Goal: Information Seeking & Learning: Learn about a topic

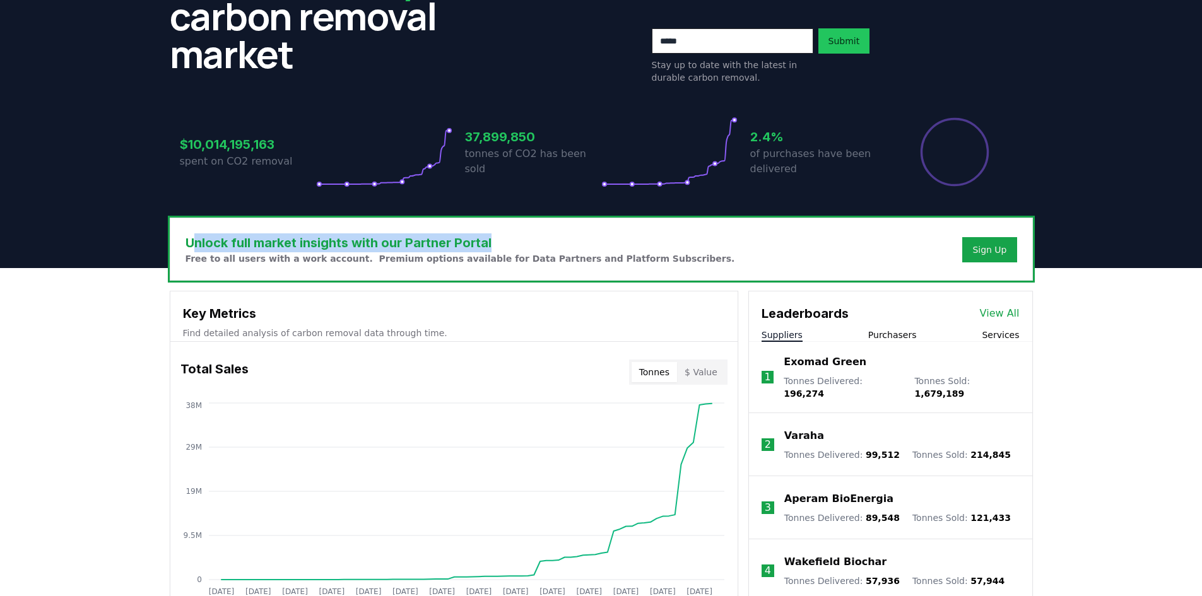
scroll to position [189, 0]
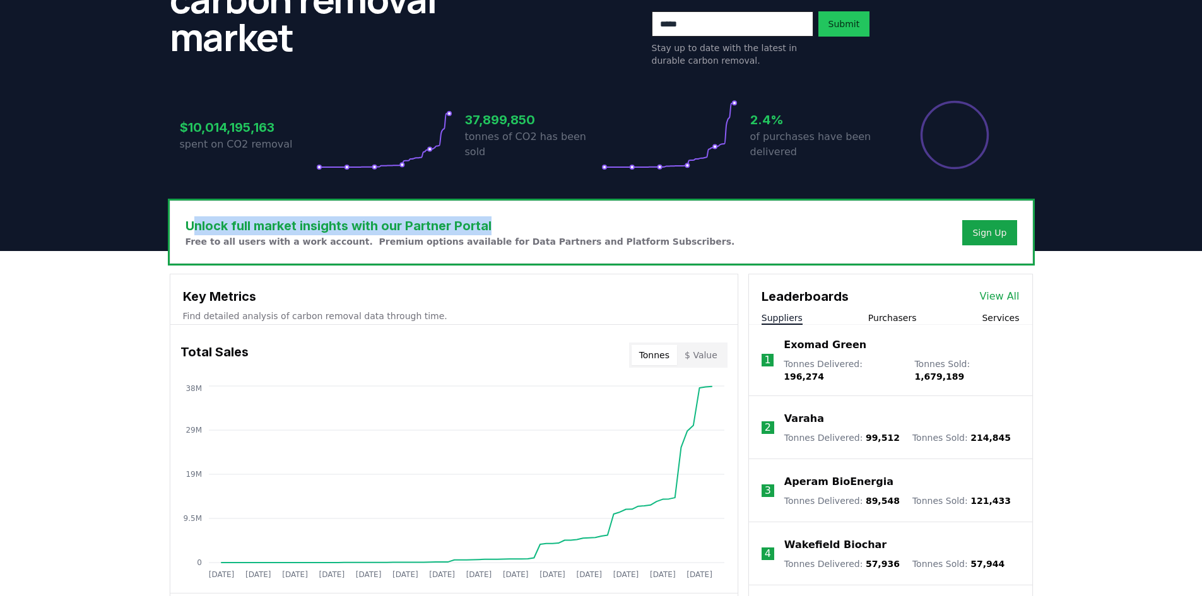
click at [795, 411] on p "Varaha" at bounding box center [804, 418] width 40 height 15
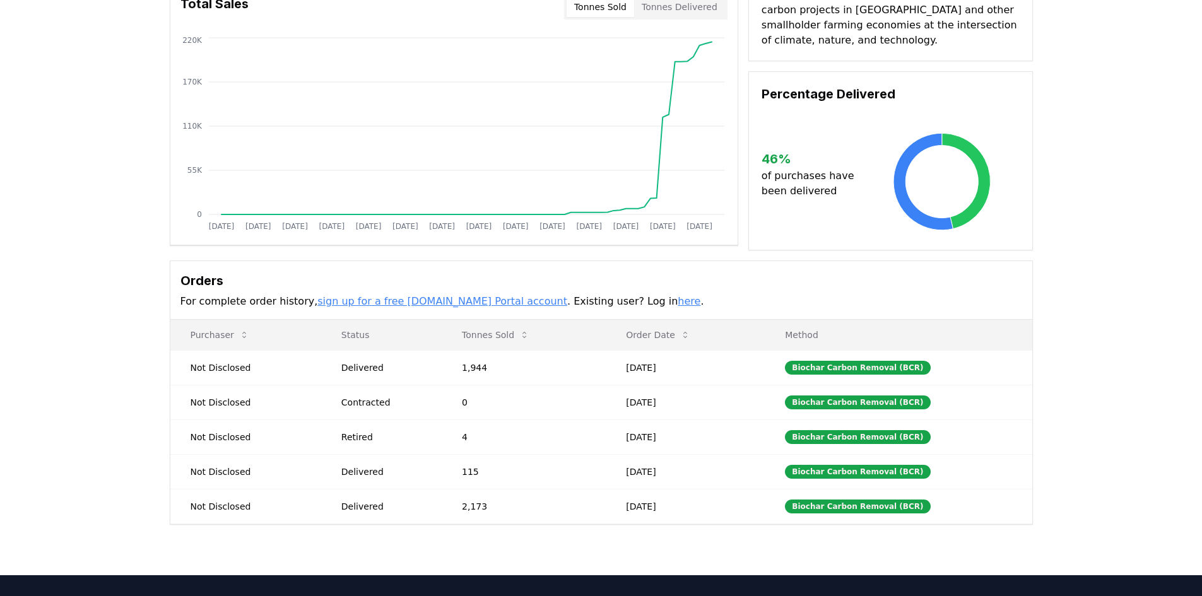
scroll to position [126, 0]
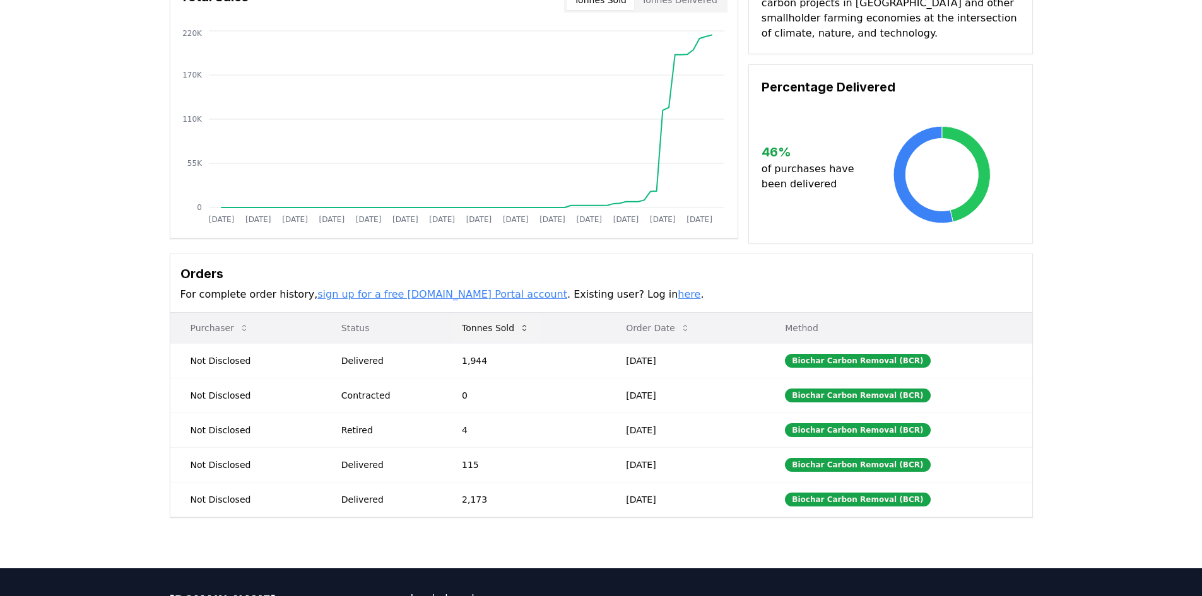
click at [526, 329] on icon at bounding box center [524, 328] width 10 height 10
click at [454, 294] on link "sign up for a free [DOMAIN_NAME] Portal account" at bounding box center [442, 294] width 250 height 12
